Goal: Navigation & Orientation: Find specific page/section

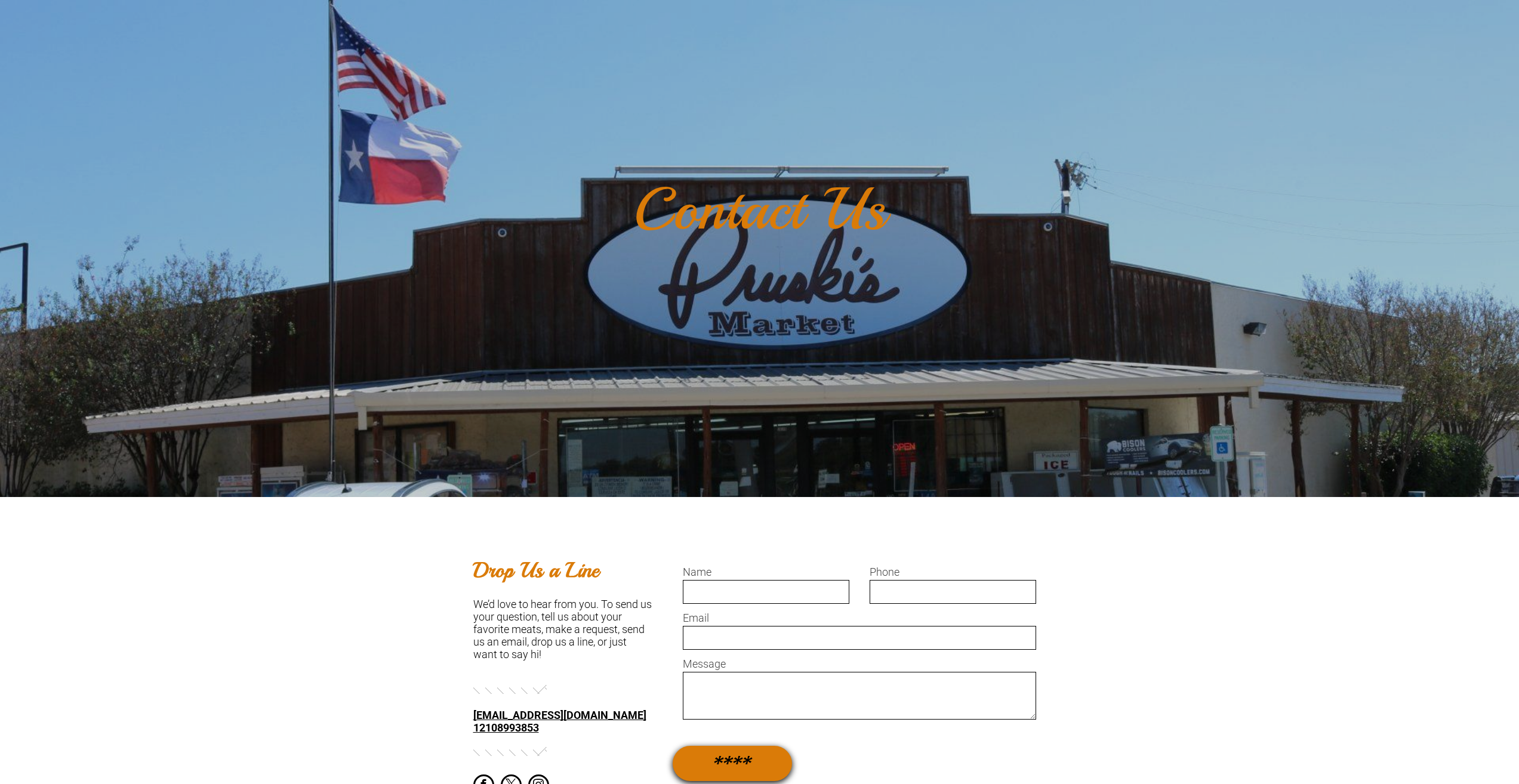
scroll to position [298, 0]
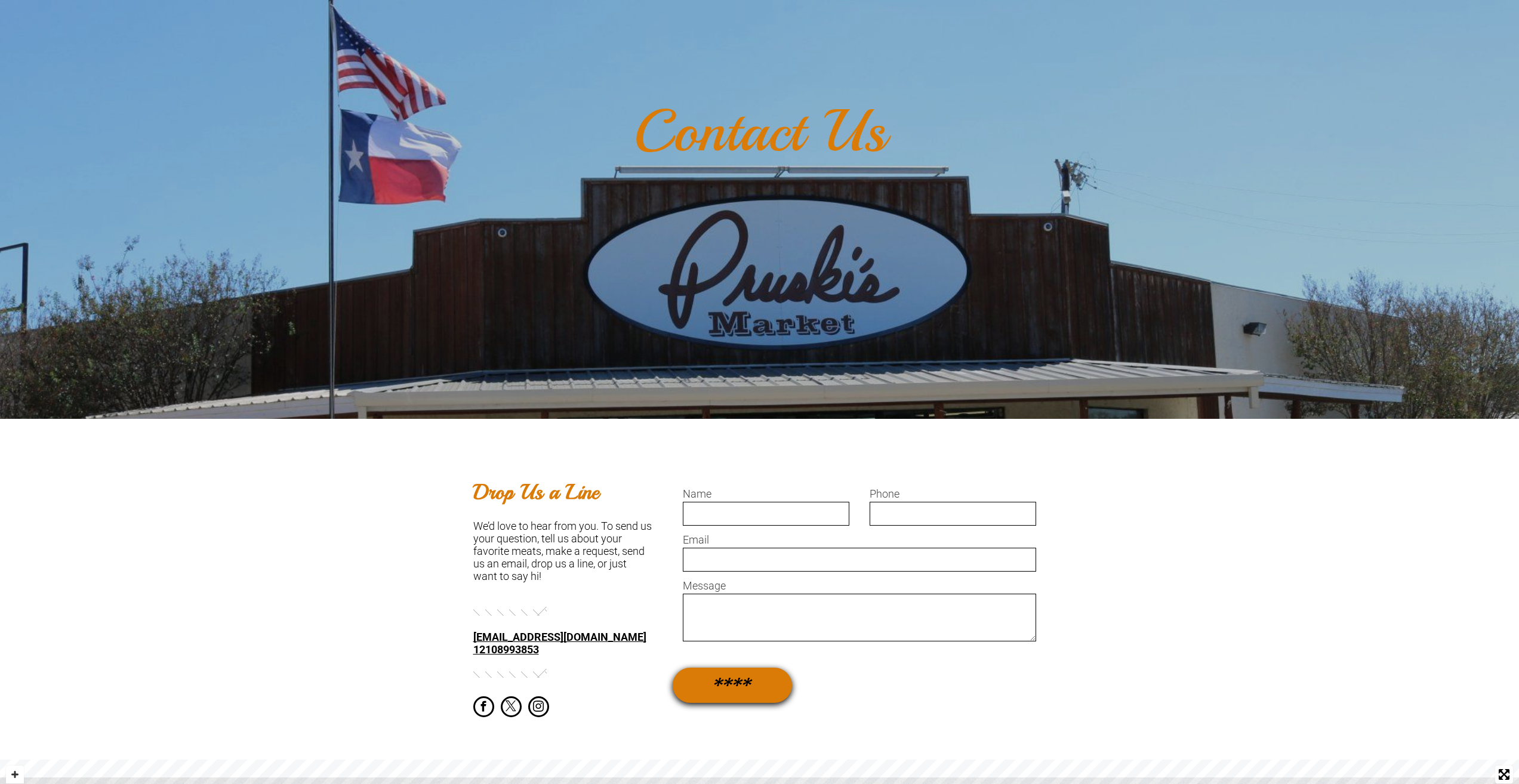
click at [492, 647] on link "12108993853" at bounding box center [506, 649] width 66 height 13
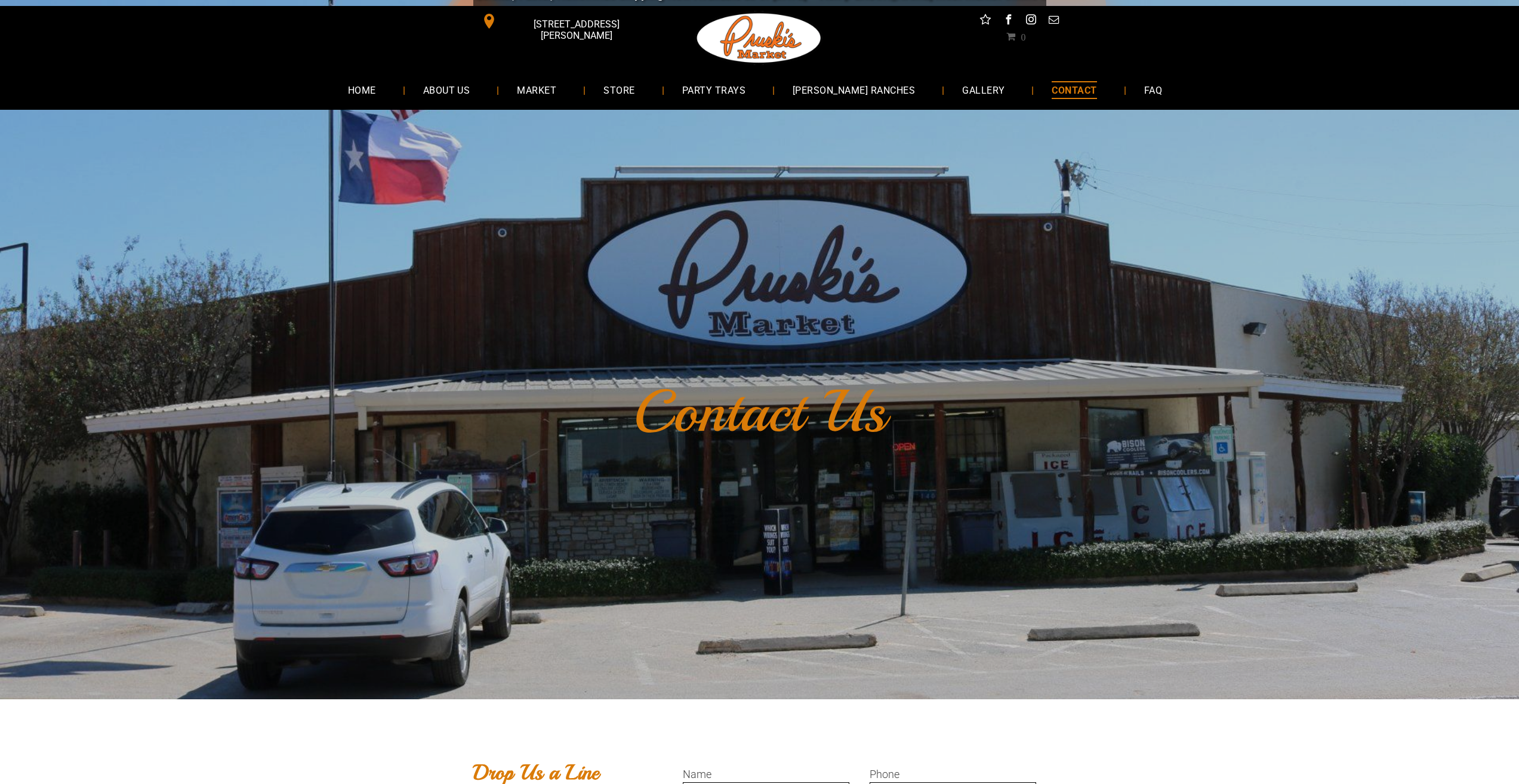
scroll to position [0, 0]
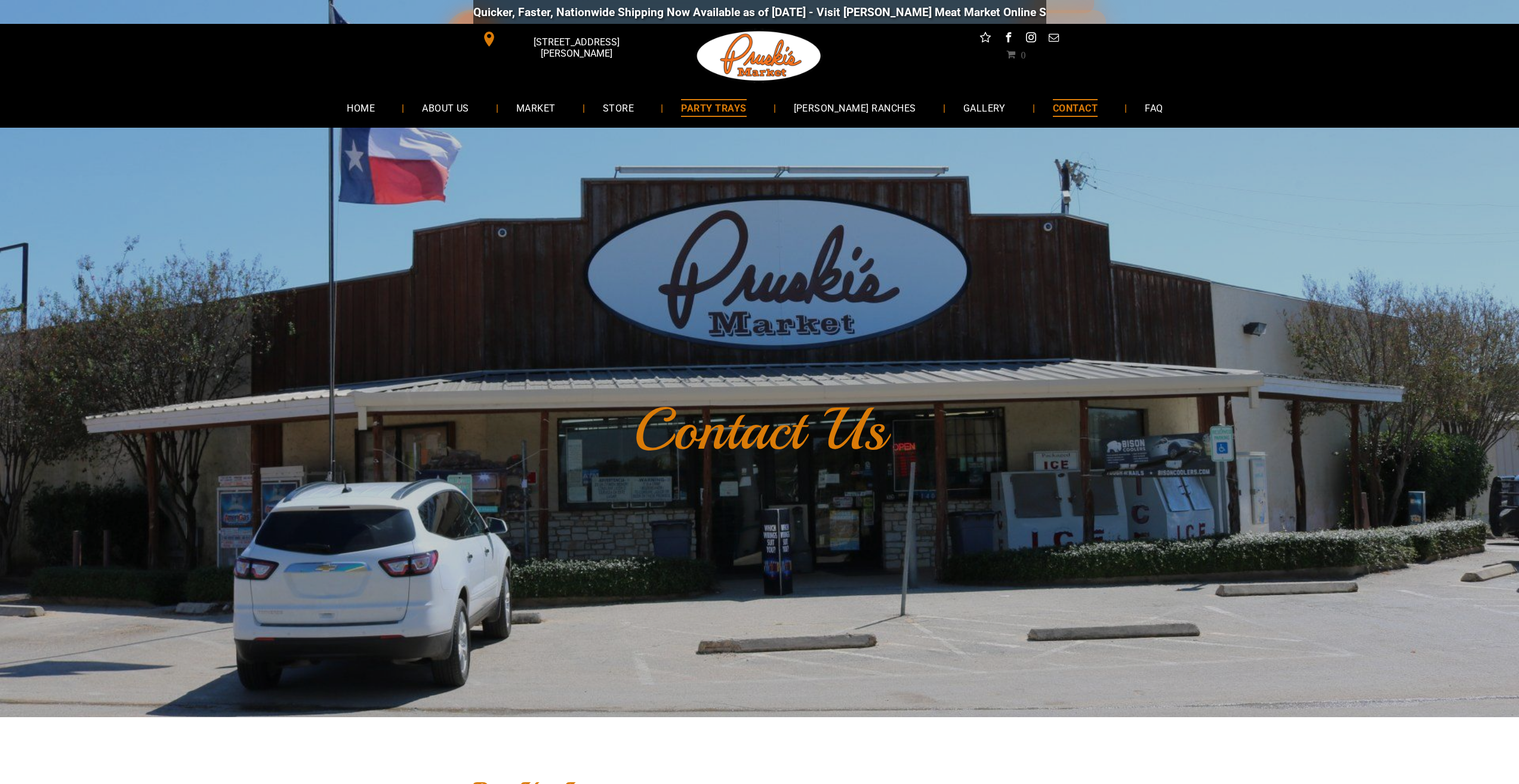
click at [746, 111] on span "PARTY TRAYS" at bounding box center [713, 107] width 65 height 17
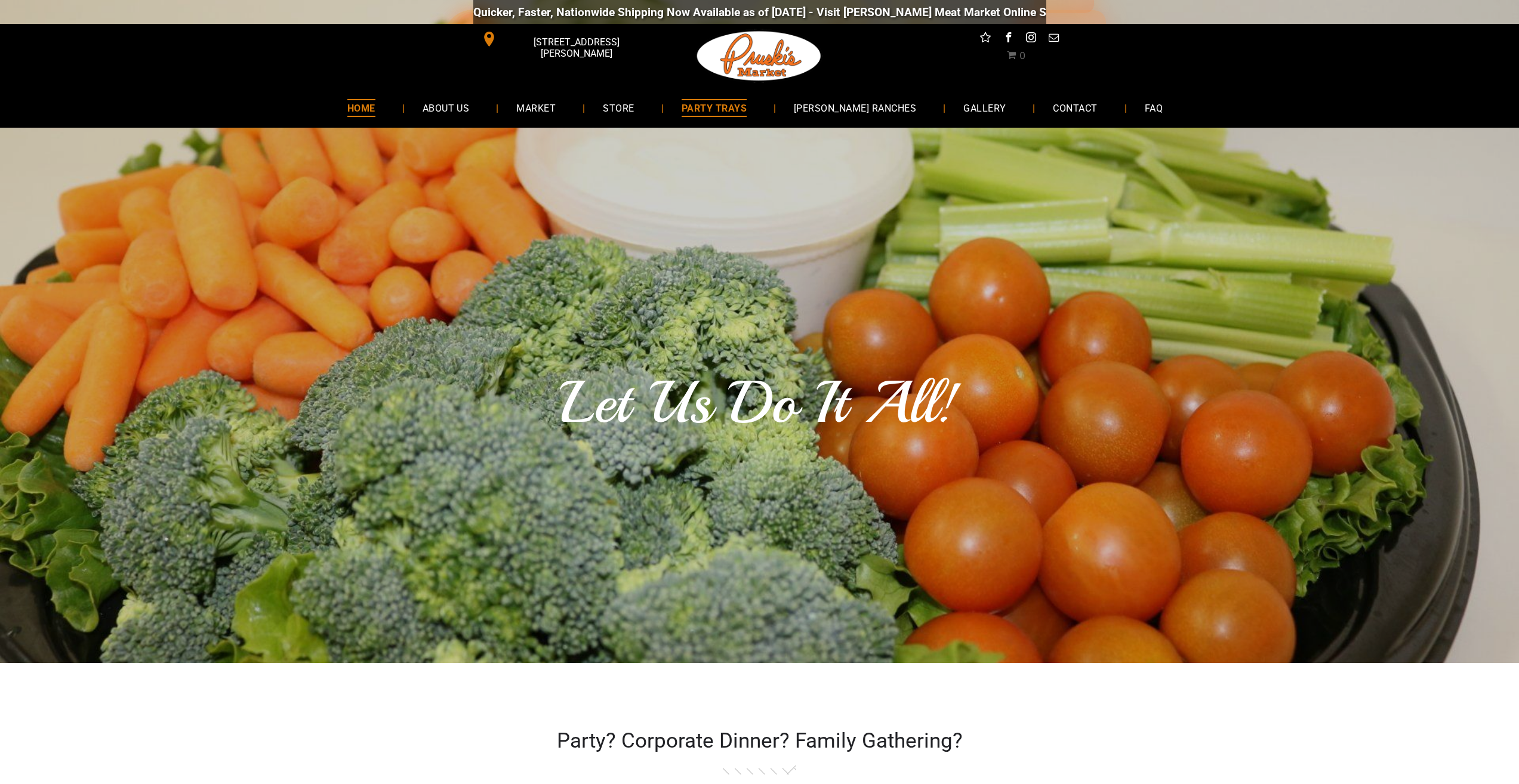
click at [354, 109] on link "HOME" at bounding box center [362, 107] width 64 height 31
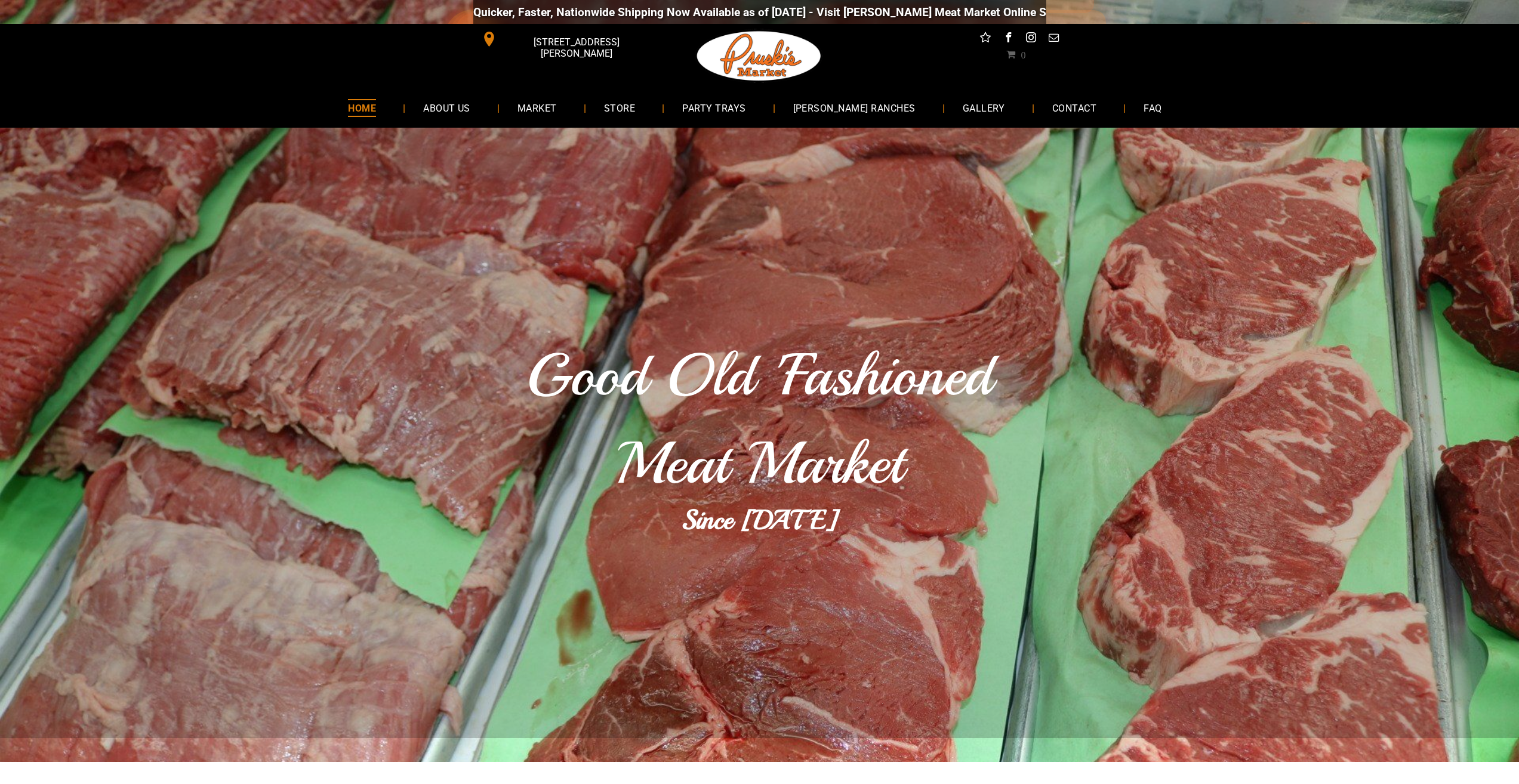
click at [1102, 10] on div "Quicker, Faster, Nationwide Shipping Now Available as of [DATE] - Visit [PERSON…" at bounding box center [759, 12] width 1519 height 24
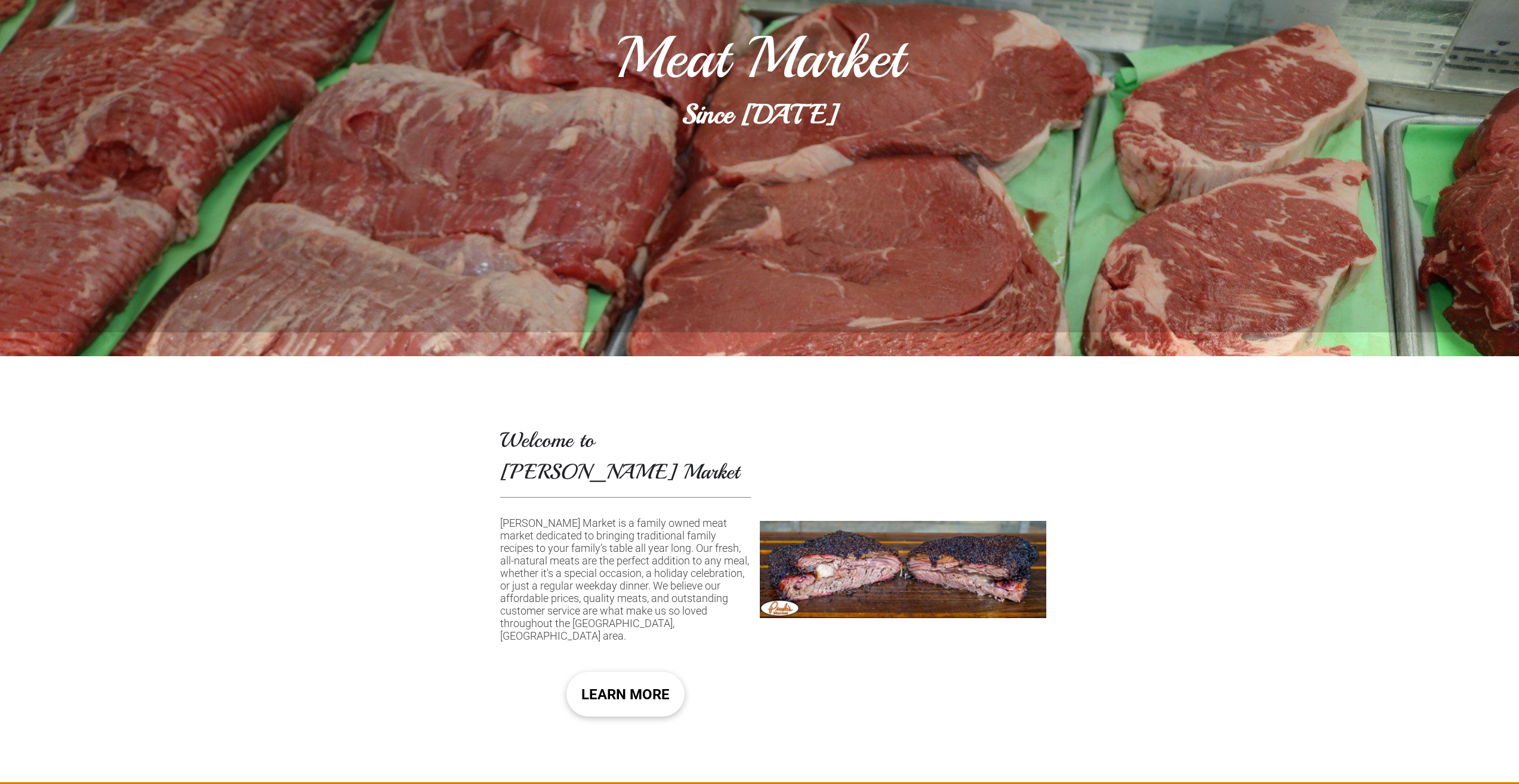
scroll to position [417, 0]
